Goal: Task Accomplishment & Management: Manage account settings

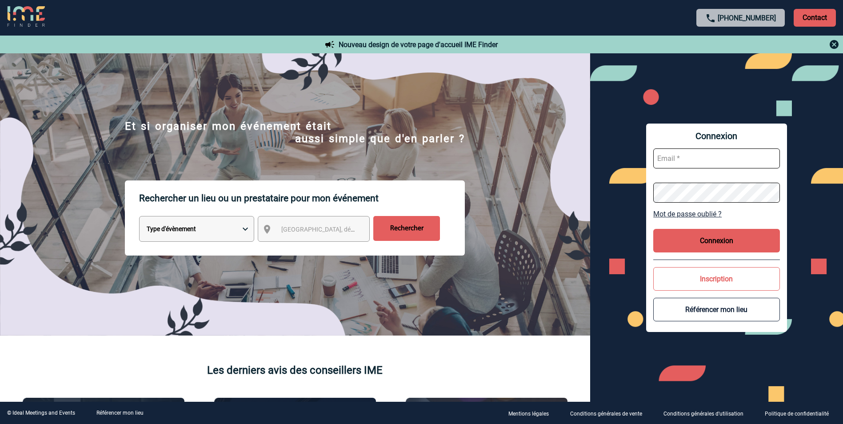
click at [715, 149] on input "text" at bounding box center [717, 159] width 127 height 20
type input "[EMAIL_ADDRESS][DOMAIN_NAME]"
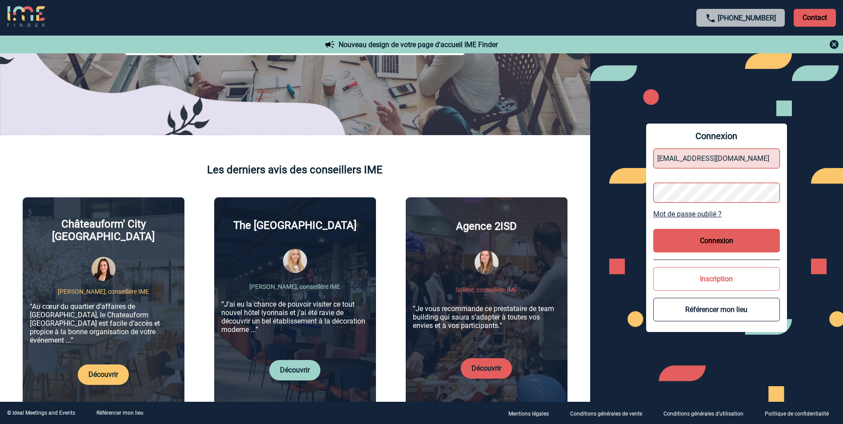
scroll to position [89, 0]
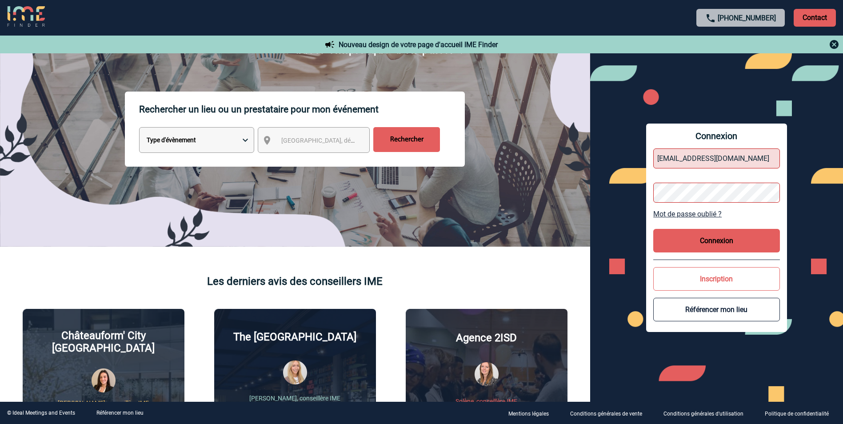
click at [643, 197] on div "Connexion vpous@arteloge.com Mot de passe oublié ? Connexion Inscription Référe…" at bounding box center [716, 227] width 253 height 349
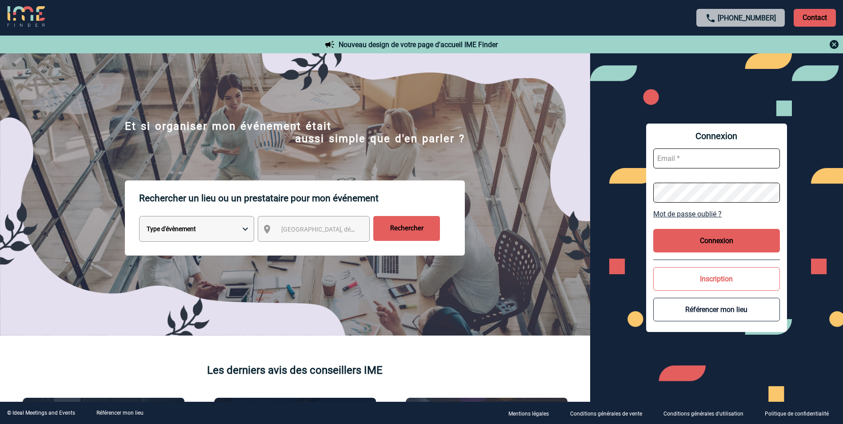
click at [682, 164] on input "text" at bounding box center [717, 159] width 127 height 20
type input "[EMAIL_ADDRESS][DOMAIN_NAME]"
click at [703, 238] on button "Connexion" at bounding box center [717, 241] width 127 height 24
click at [688, 170] on form at bounding box center [717, 175] width 127 height 68
click at [686, 158] on input "text" at bounding box center [717, 159] width 127 height 20
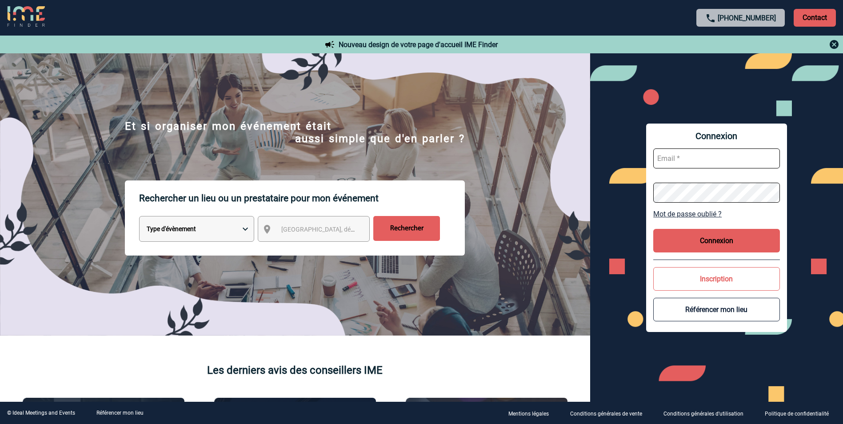
type input "[EMAIL_ADDRESS][DOMAIN_NAME]"
click at [611, 198] on div "Connexion vpous@arteloge.com Mot de passe oublié ? Connexion Inscription Référe…" at bounding box center [716, 227] width 253 height 349
